Goal: Information Seeking & Learning: Learn about a topic

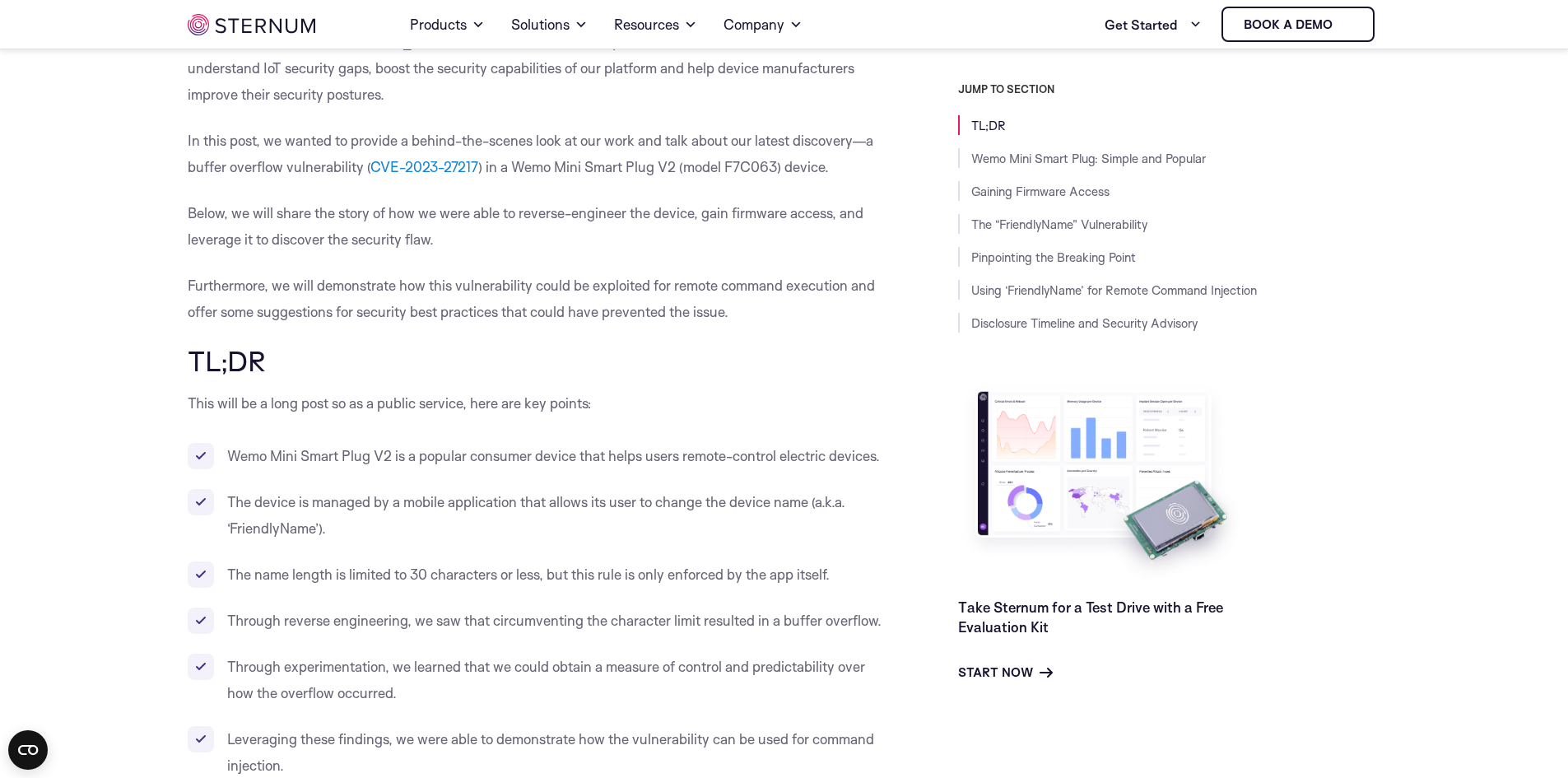
scroll to position [484, 0]
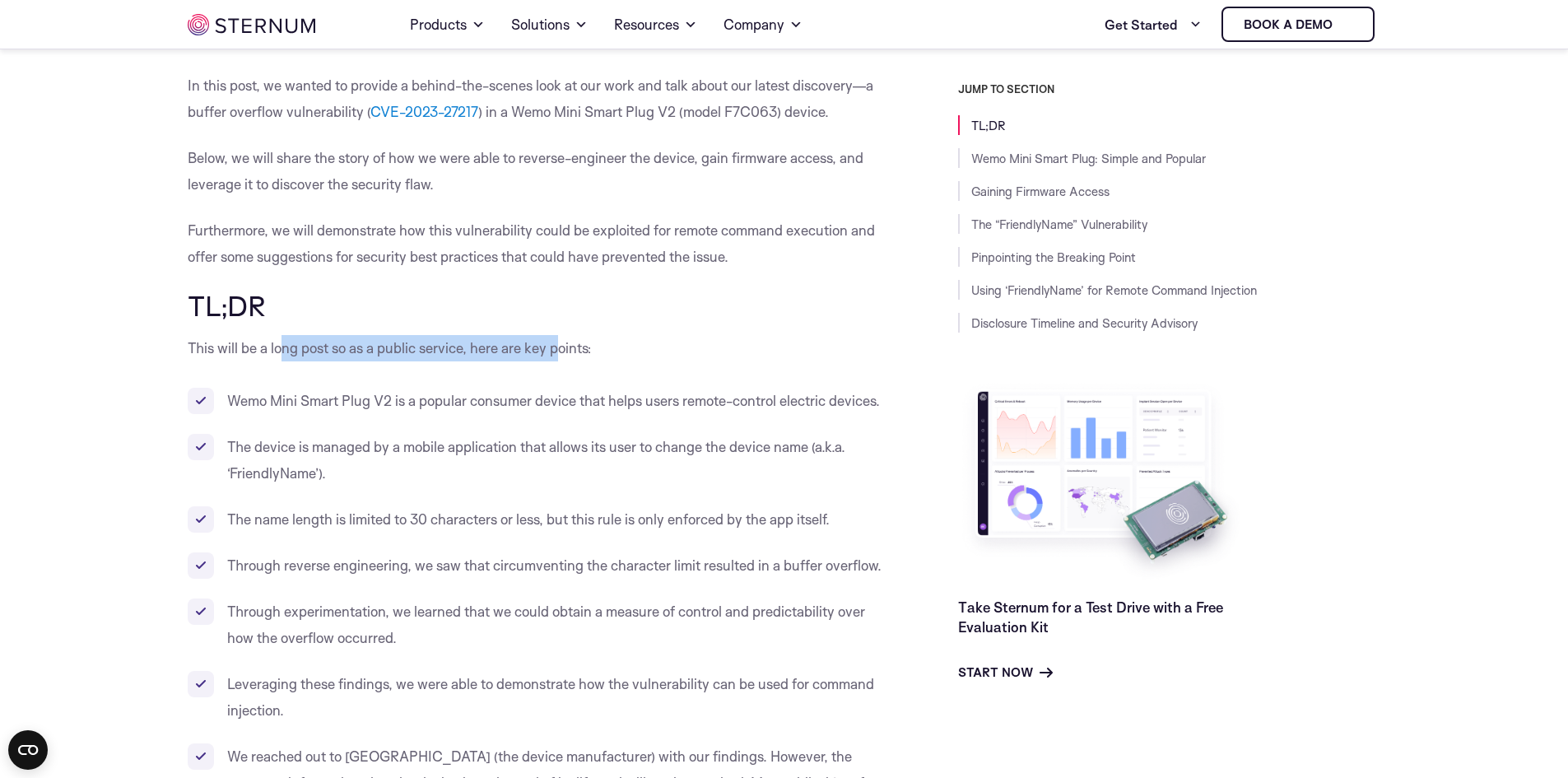
drag, startPoint x: 285, startPoint y: 352, endPoint x: 560, endPoint y: 350, distance: 275.0
click at [560, 350] on p "This will be a long post so as a public service, here are key points:" at bounding box center [536, 348] width 697 height 26
click at [561, 350] on p "This will be a long post so as a public service, here are key points:" at bounding box center [536, 348] width 697 height 26
drag, startPoint x: 590, startPoint y: 340, endPoint x: 168, endPoint y: 346, distance: 422.0
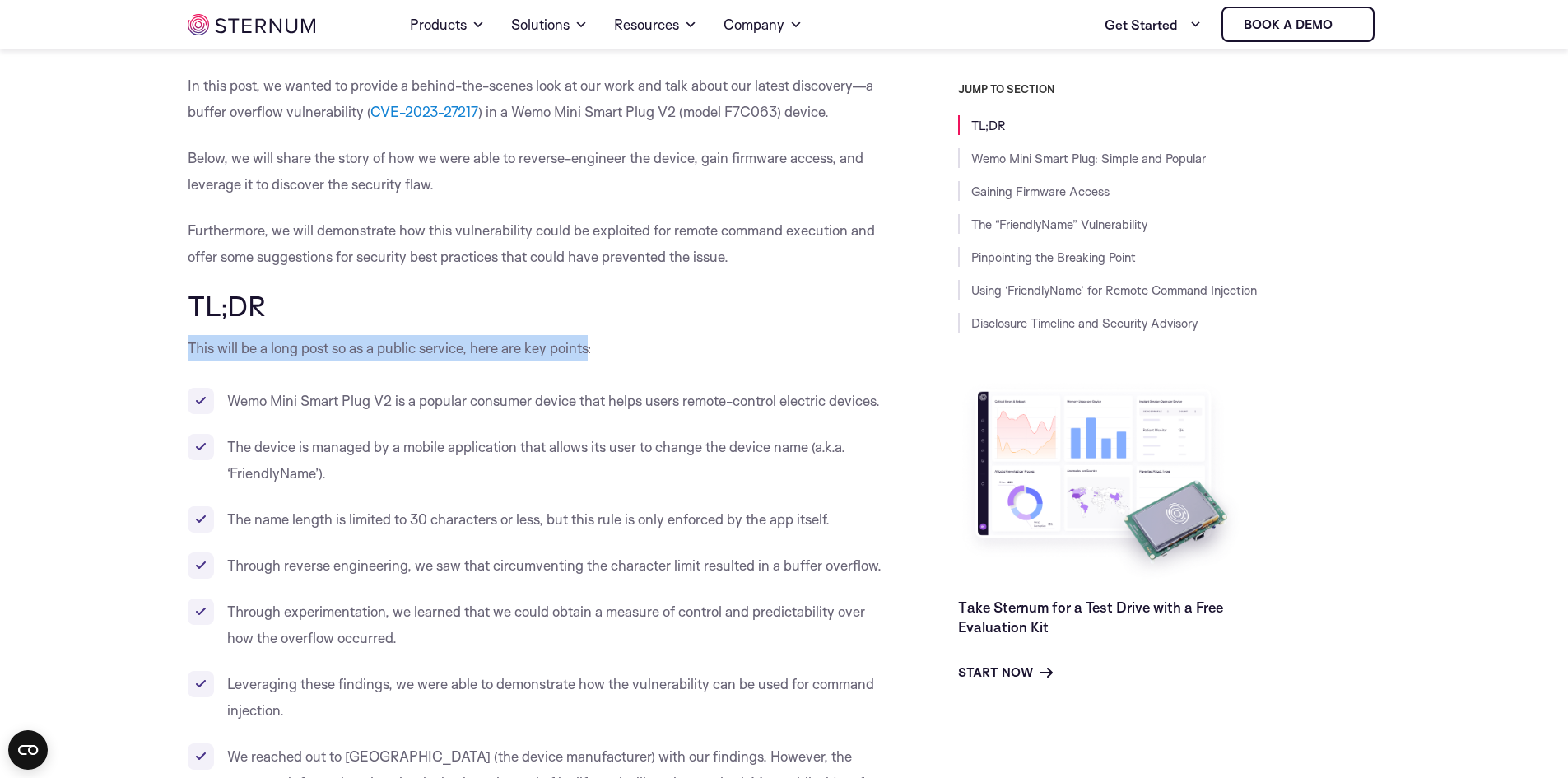
drag, startPoint x: 168, startPoint y: 346, endPoint x: 634, endPoint y: 346, distance: 466.0
click at [633, 346] on p "This will be a long post so as a public service, here are key points:" at bounding box center [536, 348] width 697 height 26
drag, startPoint x: 633, startPoint y: 346, endPoint x: 165, endPoint y: 336, distance: 468.1
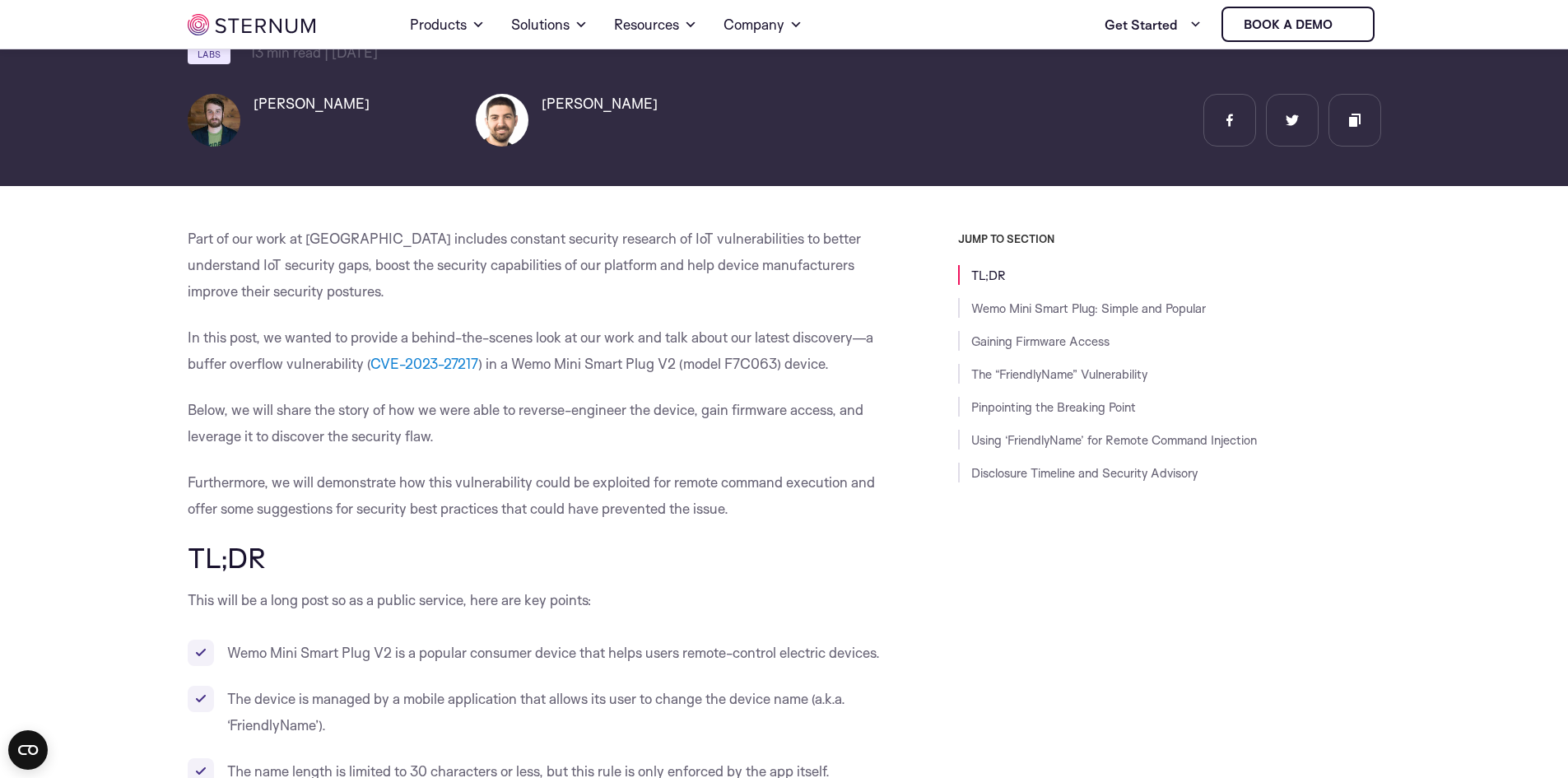
scroll to position [236, 0]
